Goal: Task Accomplishment & Management: Manage account settings

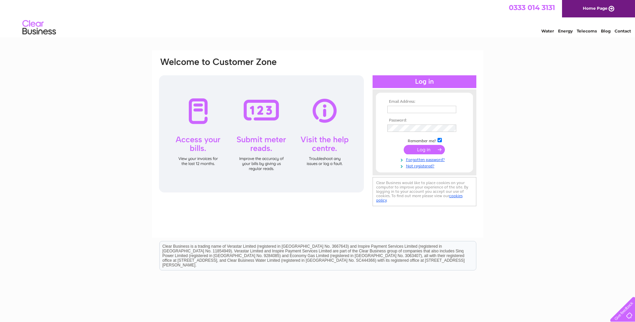
type input "[EMAIL_ADDRESS][DOMAIN_NAME]"
click at [426, 151] on input "submit" at bounding box center [424, 149] width 41 height 9
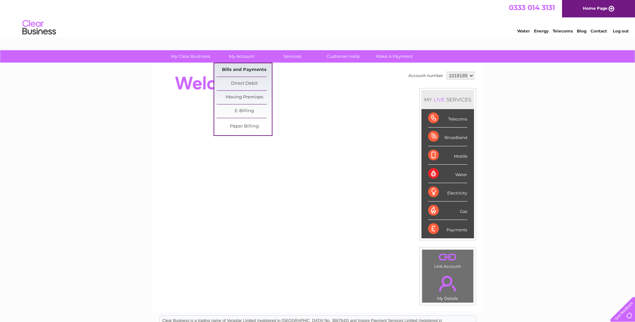
click at [245, 69] on link "Bills and Payments" at bounding box center [244, 69] width 55 height 13
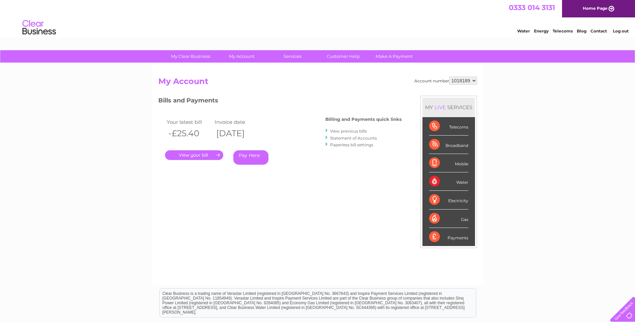
click at [202, 157] on link "." at bounding box center [194, 155] width 58 height 10
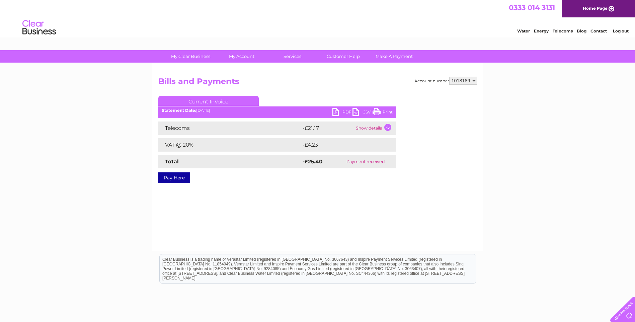
click at [346, 112] on link "PDF" at bounding box center [342, 113] width 20 height 10
